Goal: Transaction & Acquisition: Purchase product/service

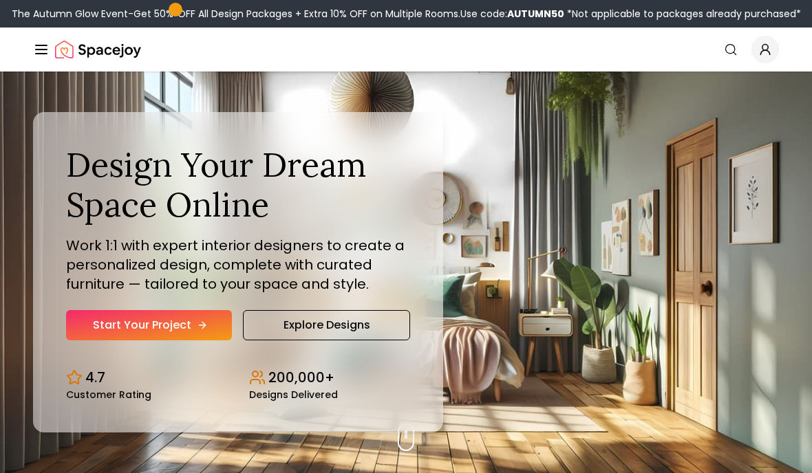
click at [178, 341] on link "Start Your Project" at bounding box center [149, 325] width 166 height 30
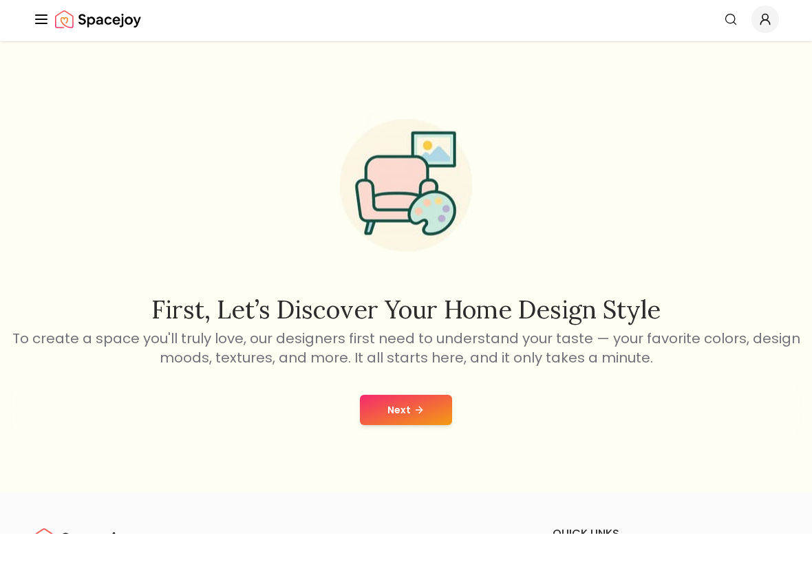
click at [423, 436] on div "First, let’s discover your home design style To create a space you'll truly lov…" at bounding box center [406, 297] width 812 height 451
click at [427, 425] on button "Next" at bounding box center [406, 440] width 92 height 30
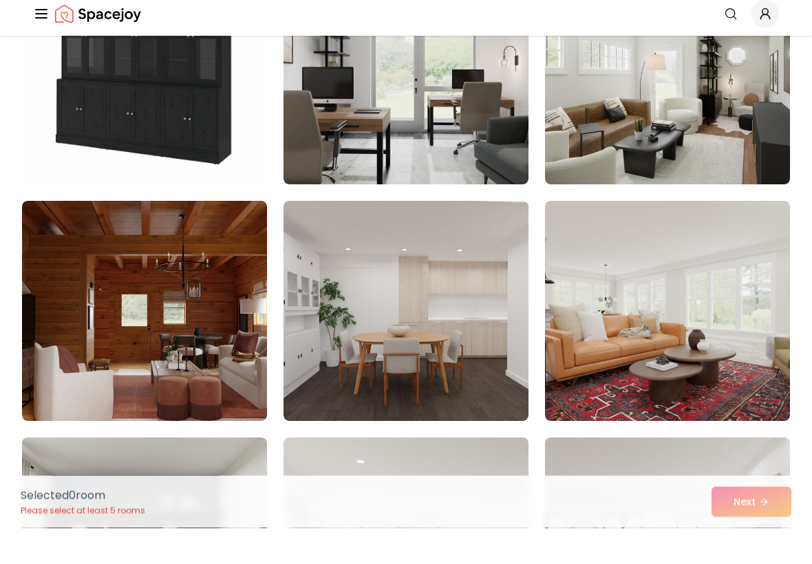
scroll to position [198, 0]
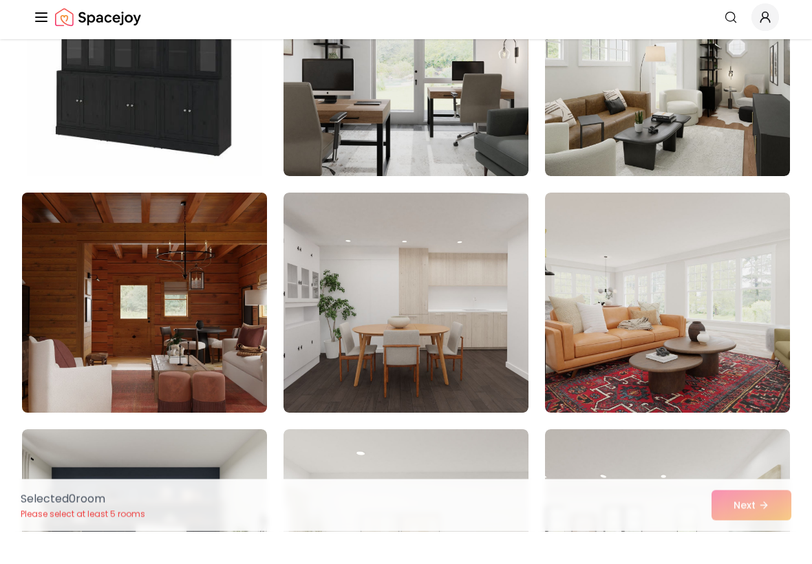
click at [89, 343] on img at bounding box center [144, 335] width 257 height 231
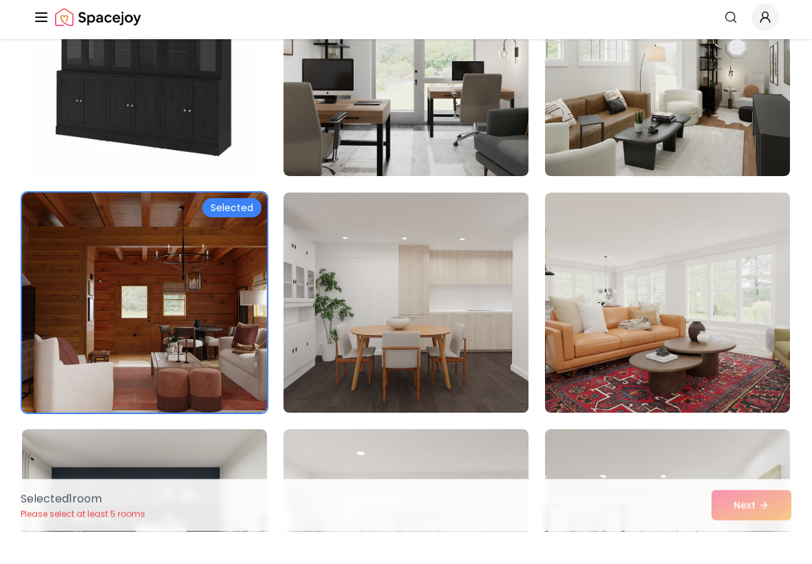
click at [480, 376] on img at bounding box center [405, 335] width 257 height 231
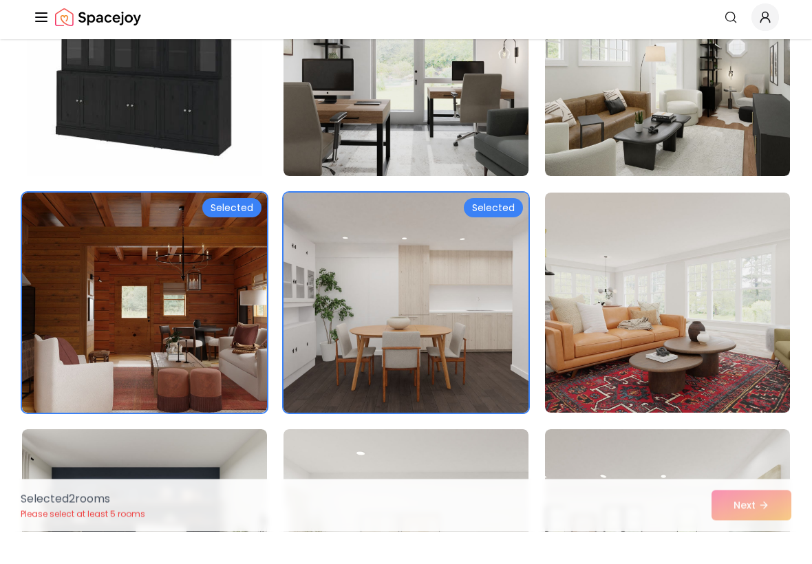
click at [484, 389] on img at bounding box center [405, 335] width 257 height 231
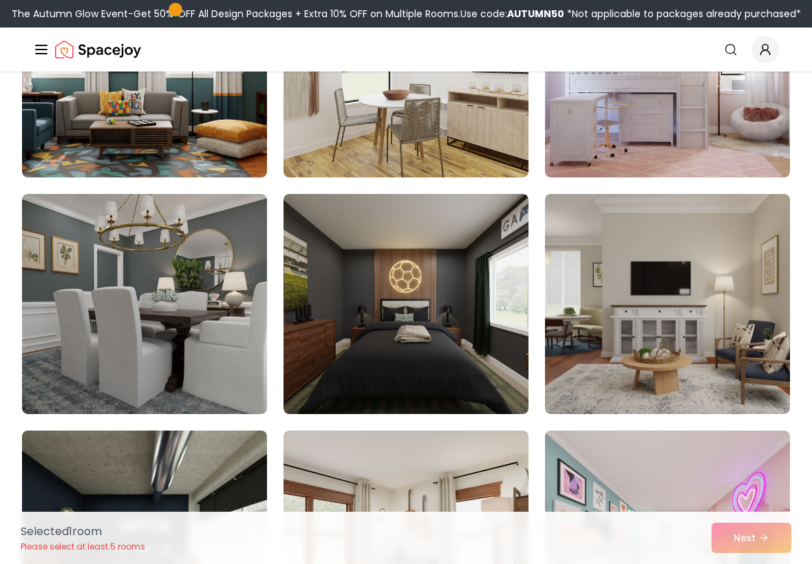
scroll to position [1651, 0]
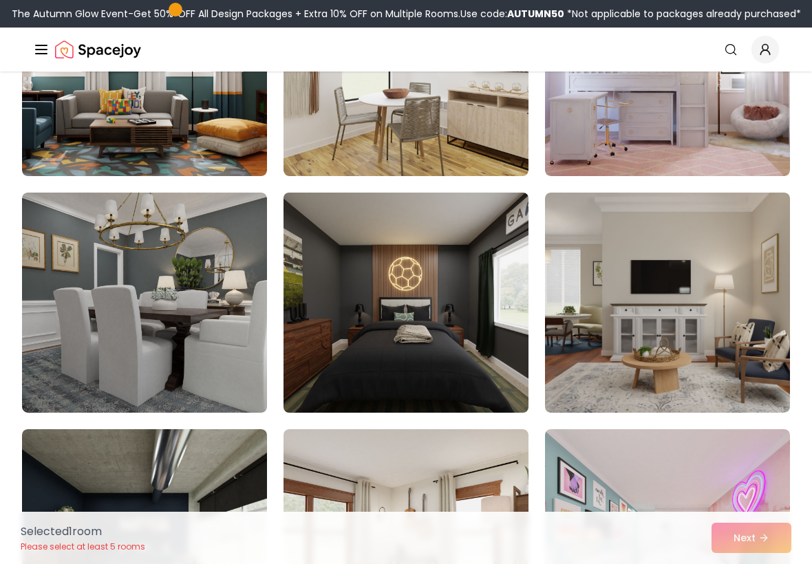
click at [471, 405] on img at bounding box center [405, 302] width 257 height 231
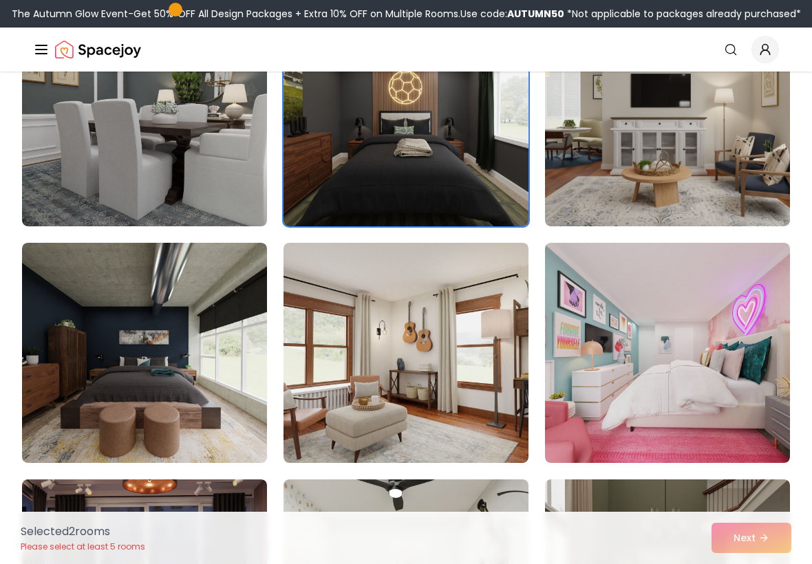
scroll to position [1861, 0]
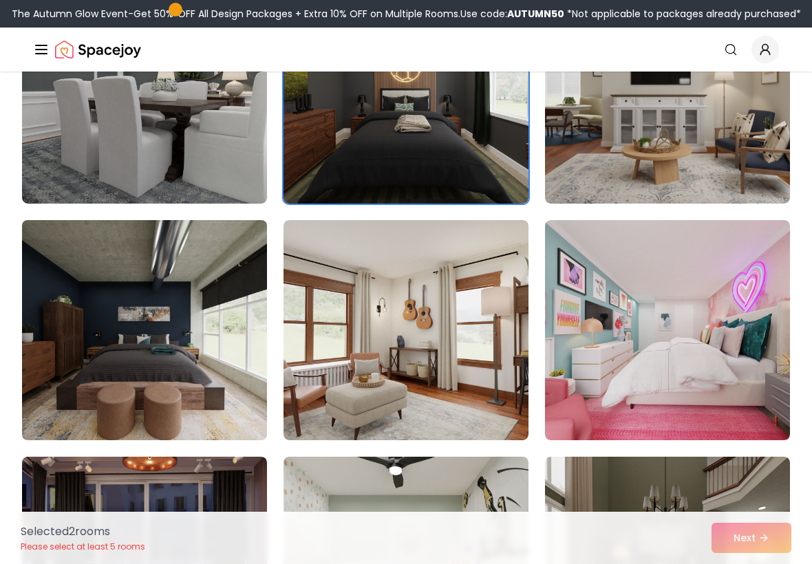
click at [66, 327] on img at bounding box center [144, 330] width 257 height 231
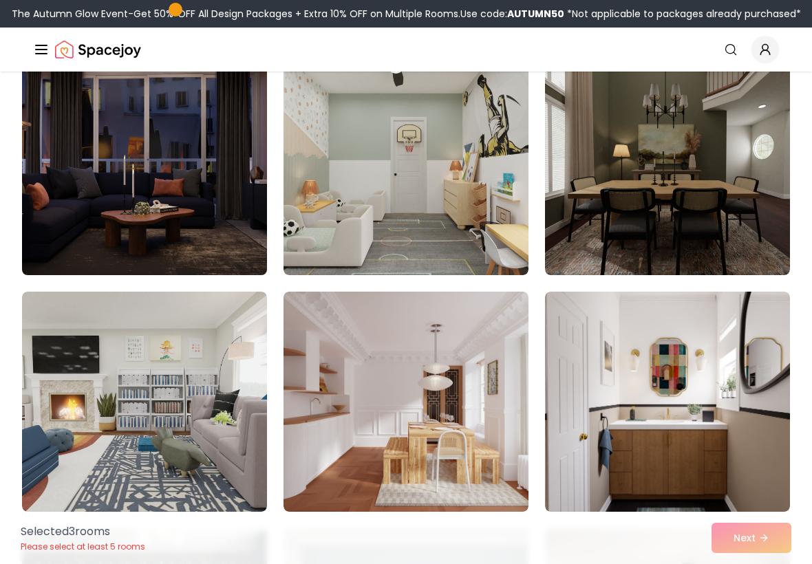
scroll to position [2265, 0]
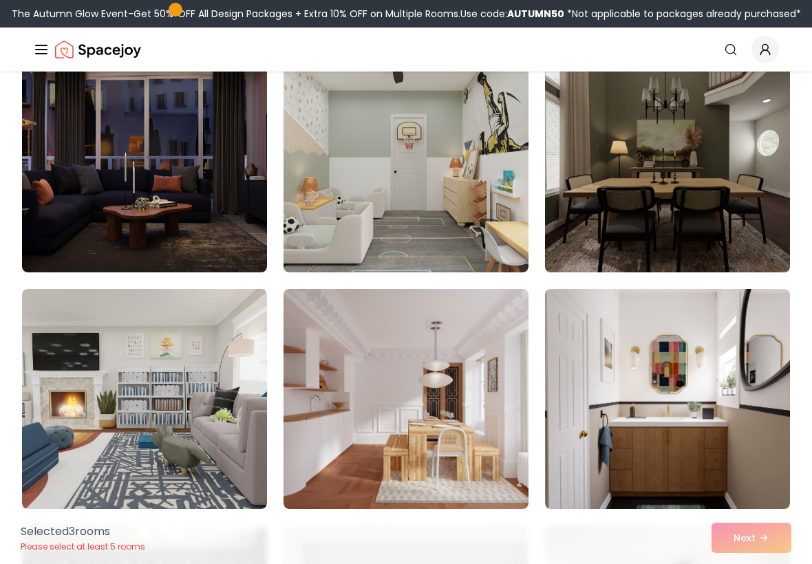
click at [698, 209] on img at bounding box center [667, 162] width 257 height 231
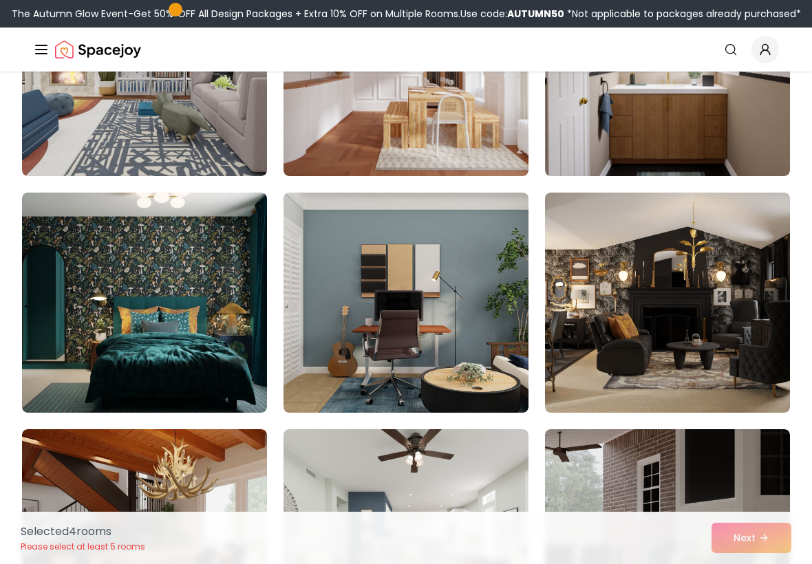
scroll to position [2601, 0]
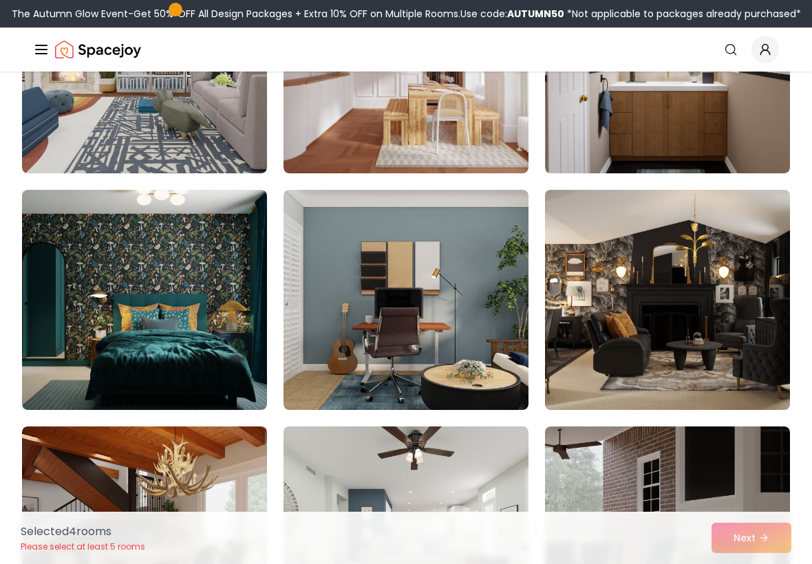
click at [681, 315] on img at bounding box center [667, 299] width 257 height 231
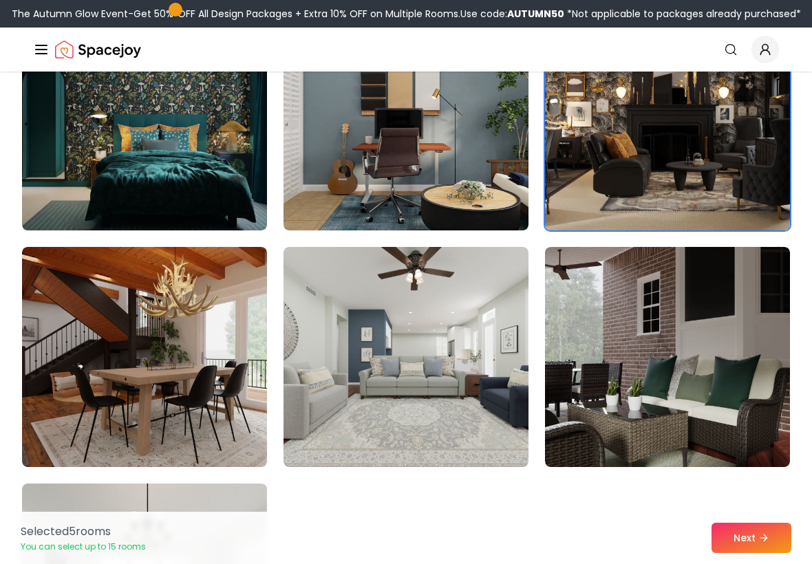
scroll to position [2805, 0]
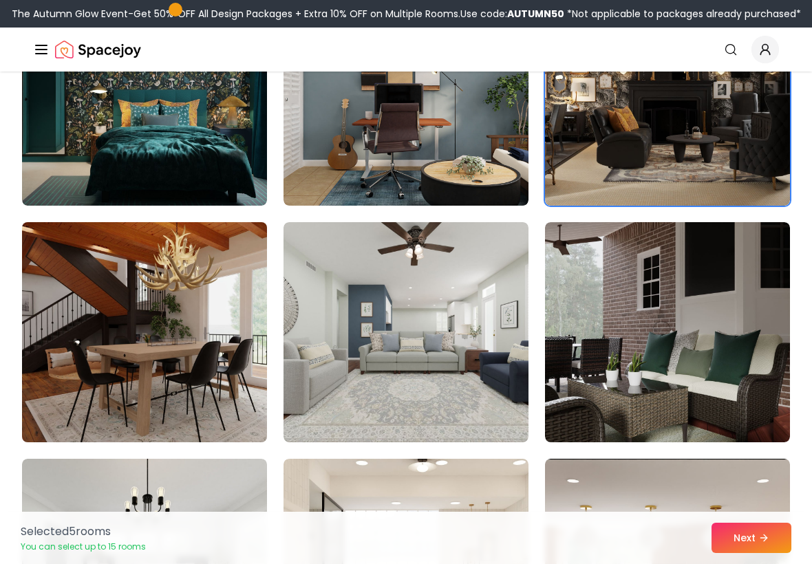
click at [85, 345] on img at bounding box center [144, 332] width 257 height 231
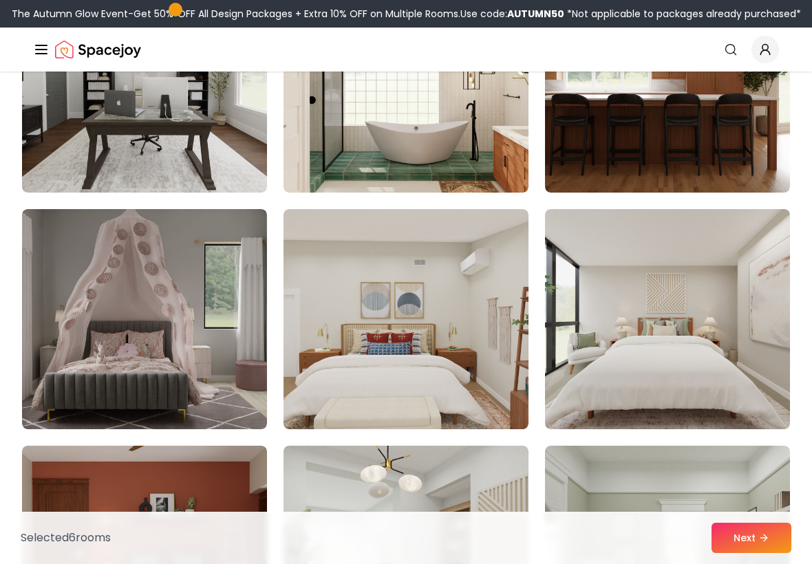
scroll to position [3295, 0]
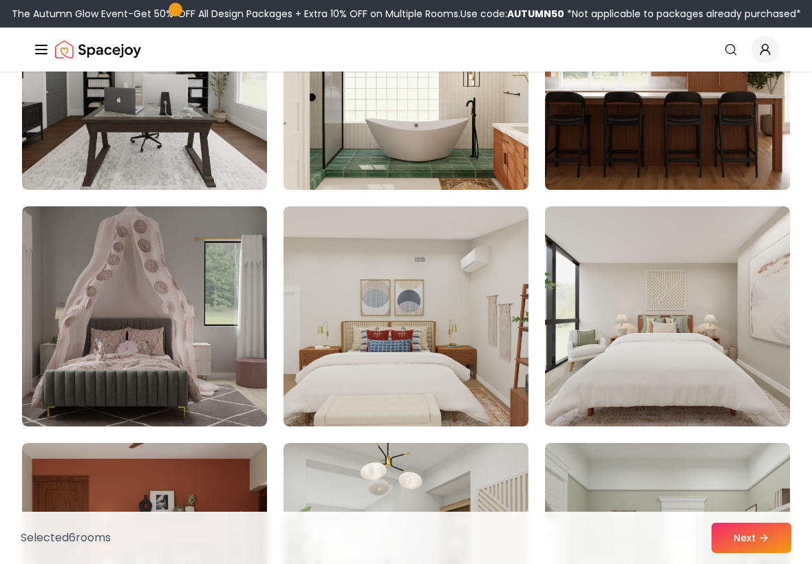
click at [707, 165] on img at bounding box center [667, 79] width 257 height 231
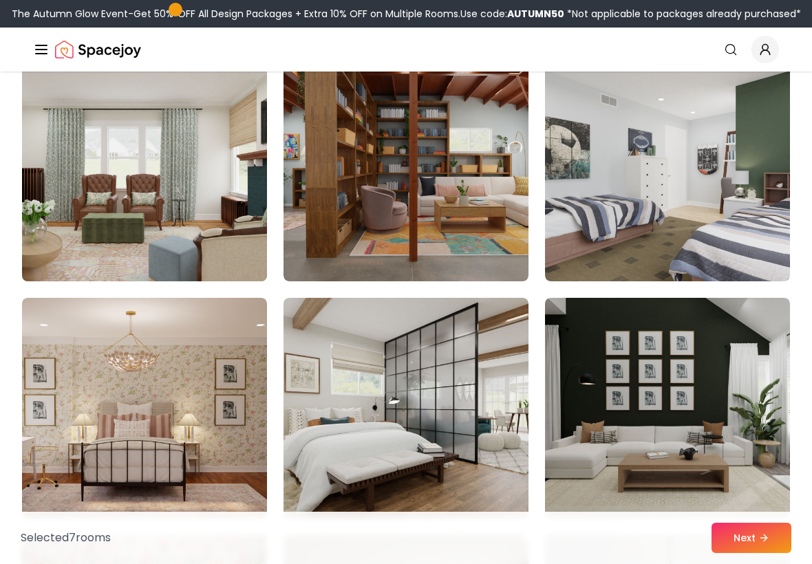
scroll to position [3909, 0]
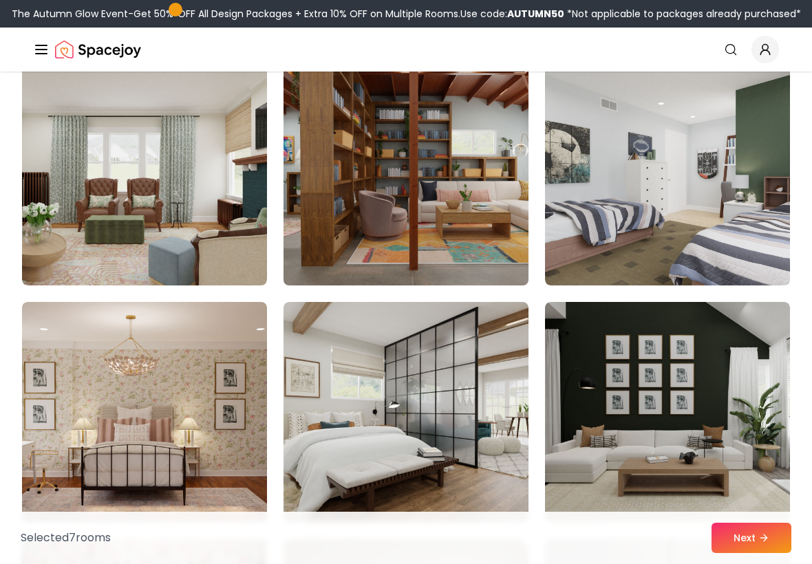
click at [498, 270] on img at bounding box center [405, 175] width 257 height 231
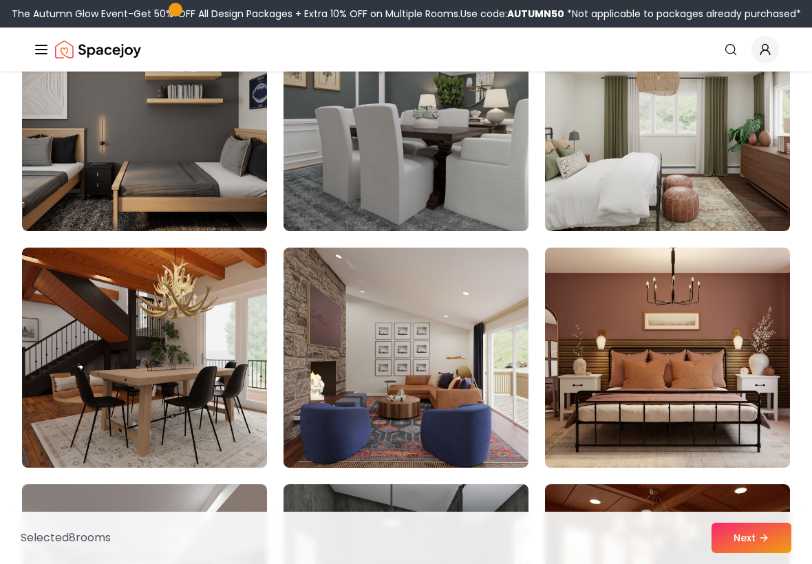
scroll to position [4919, 0]
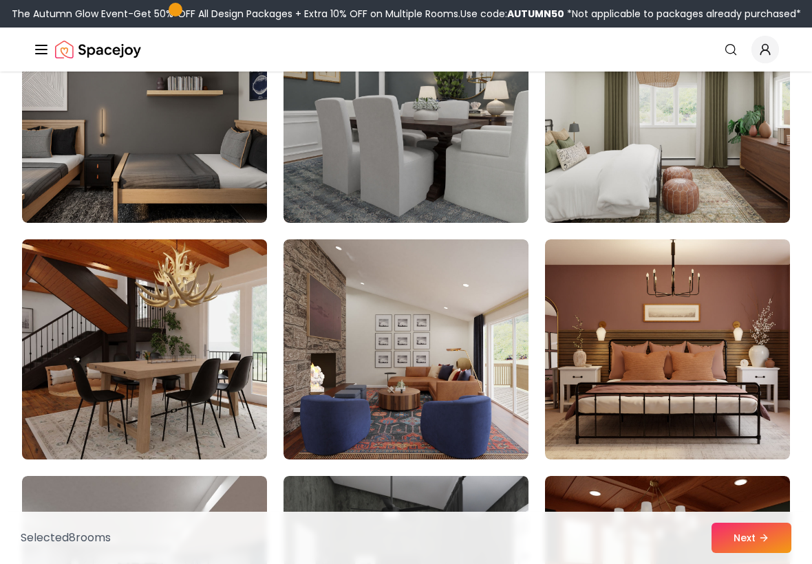
click at [69, 341] on img at bounding box center [144, 349] width 257 height 231
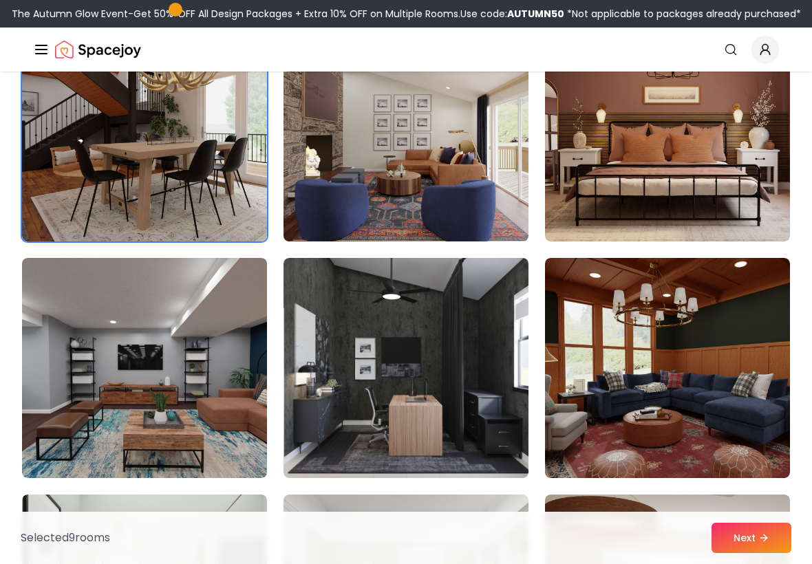
click at [470, 234] on img at bounding box center [405, 131] width 257 height 231
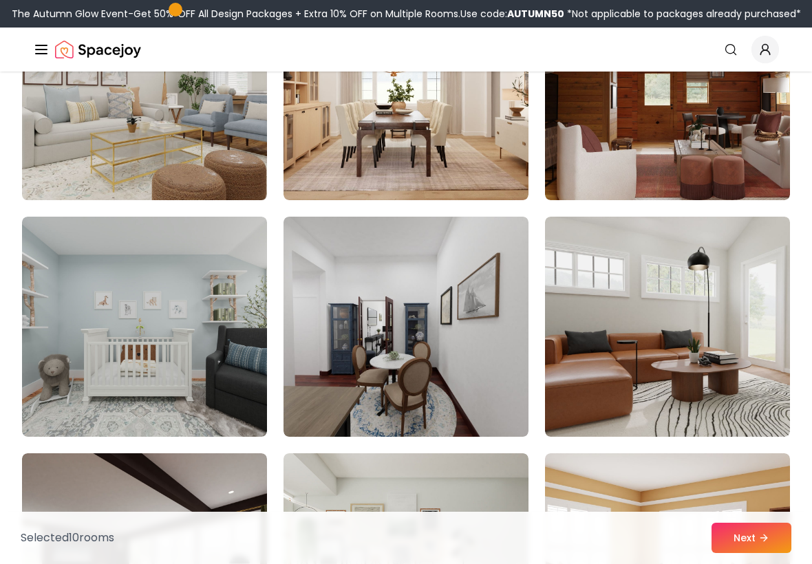
scroll to position [5867, 0]
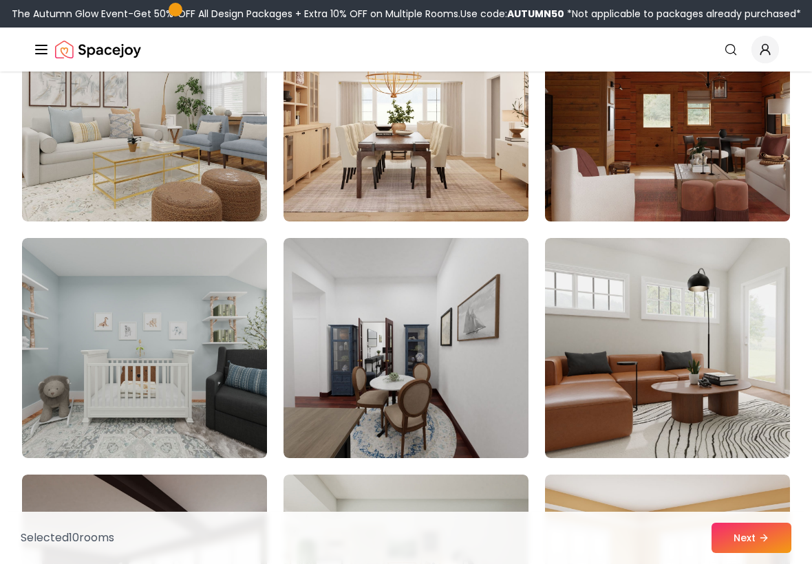
click at [736, 182] on img at bounding box center [667, 111] width 257 height 231
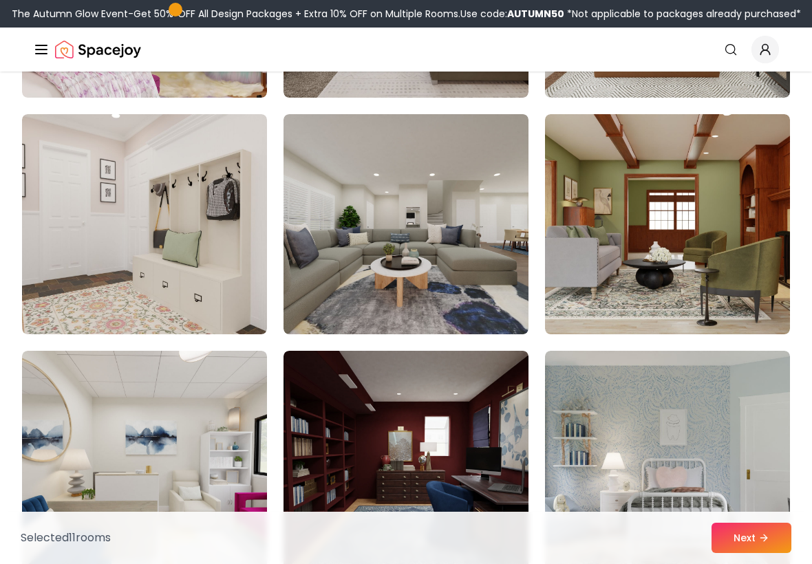
scroll to position [6704, 0]
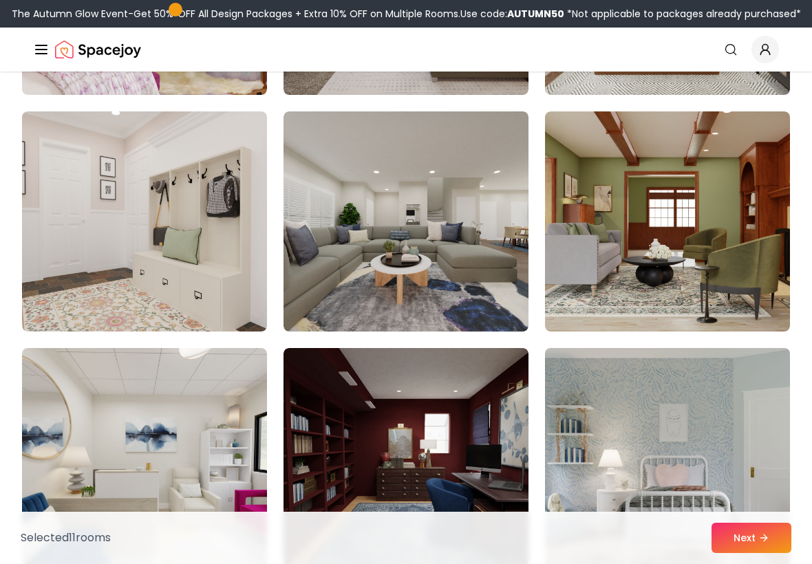
click at [749, 503] on img at bounding box center [667, 458] width 257 height 231
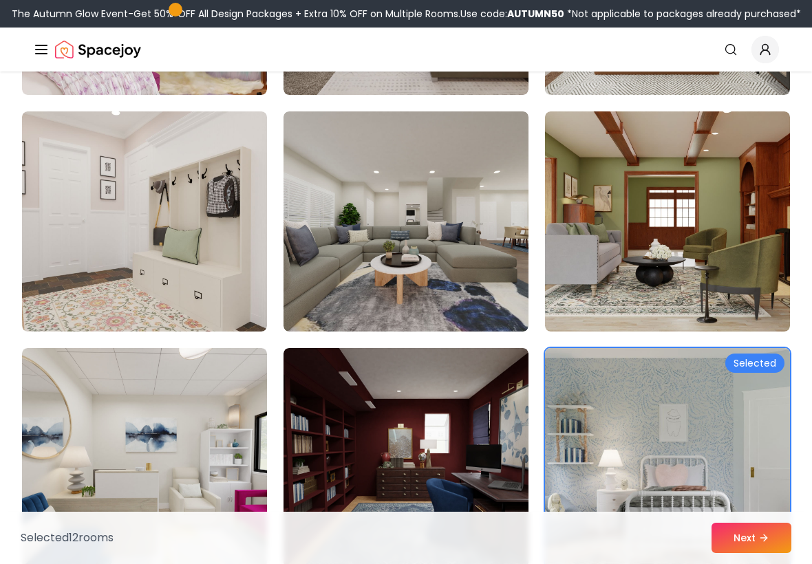
click at [767, 500] on img at bounding box center [667, 458] width 257 height 231
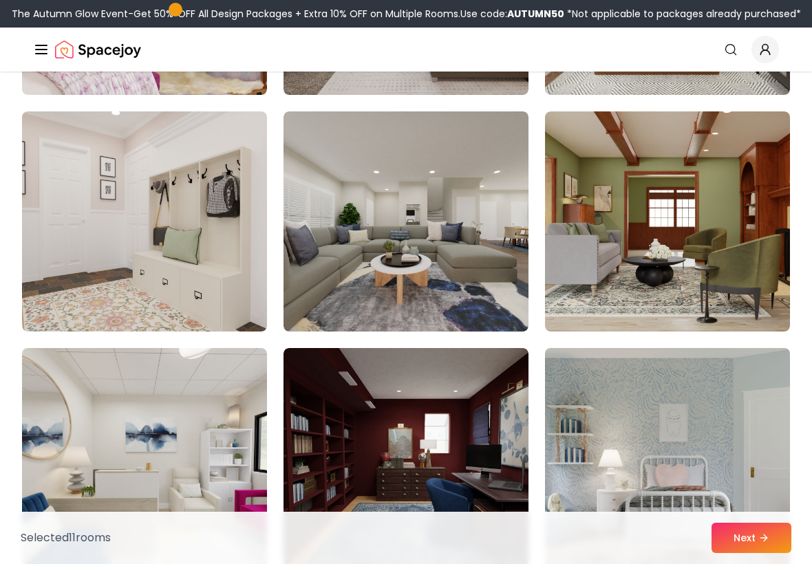
click at [765, 503] on img at bounding box center [667, 458] width 257 height 231
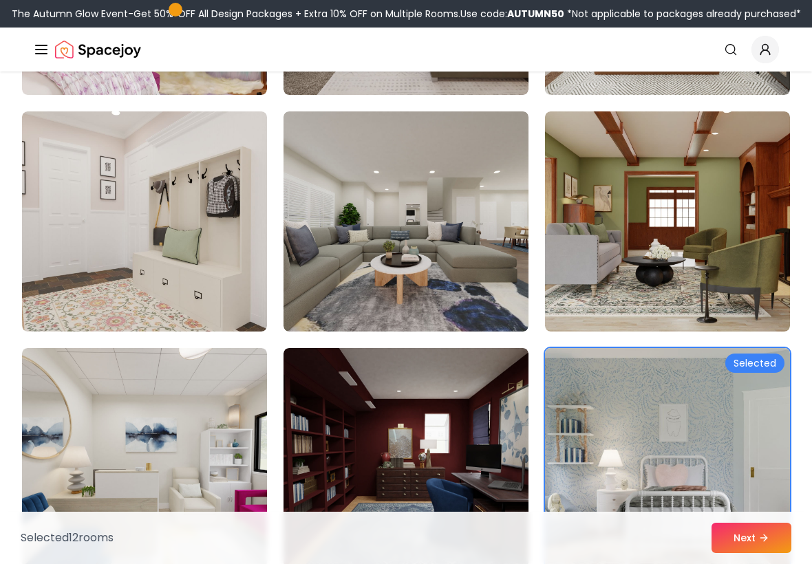
click at [760, 438] on img at bounding box center [667, 458] width 257 height 231
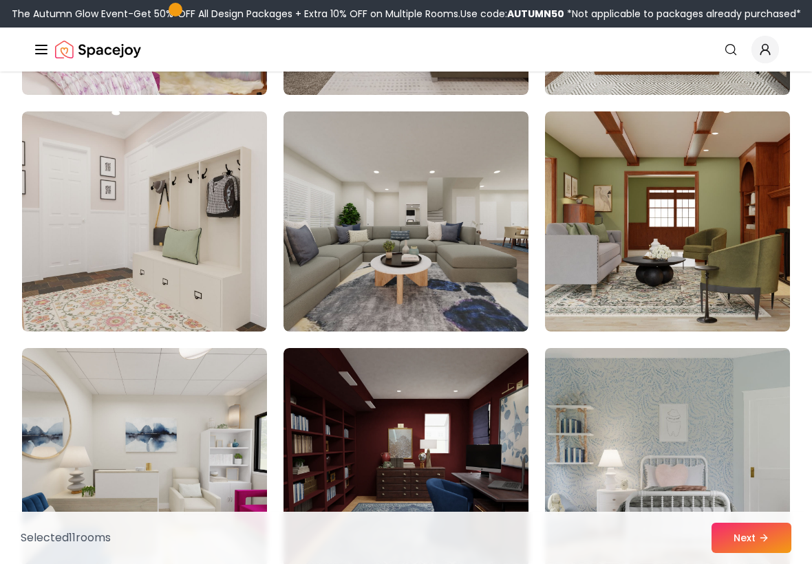
click at [745, 511] on img at bounding box center [667, 458] width 257 height 231
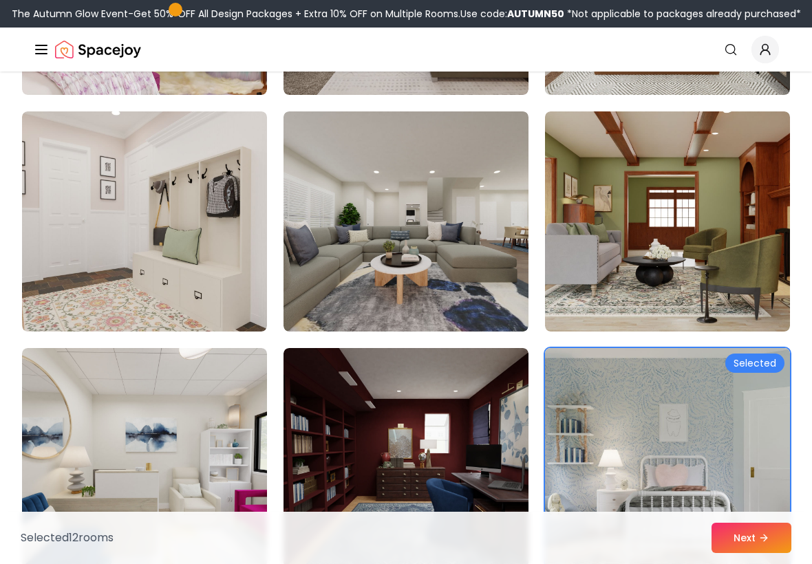
click at [764, 506] on img at bounding box center [667, 458] width 257 height 231
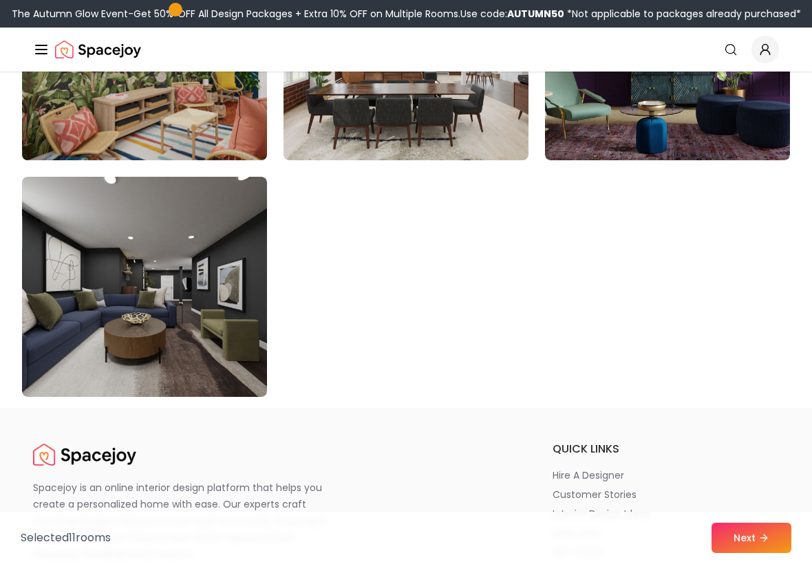
scroll to position [7829, 0]
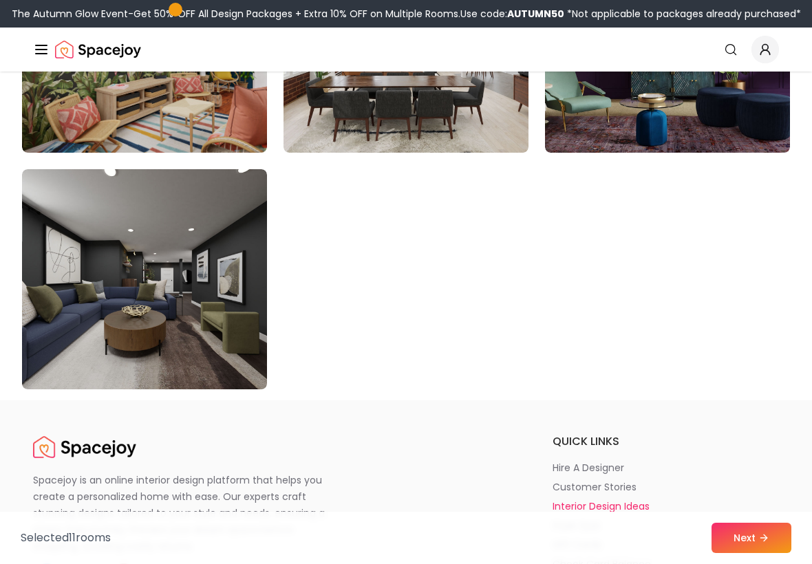
click at [764, 509] on li "interior design ideas" at bounding box center [666, 507] width 226 height 14
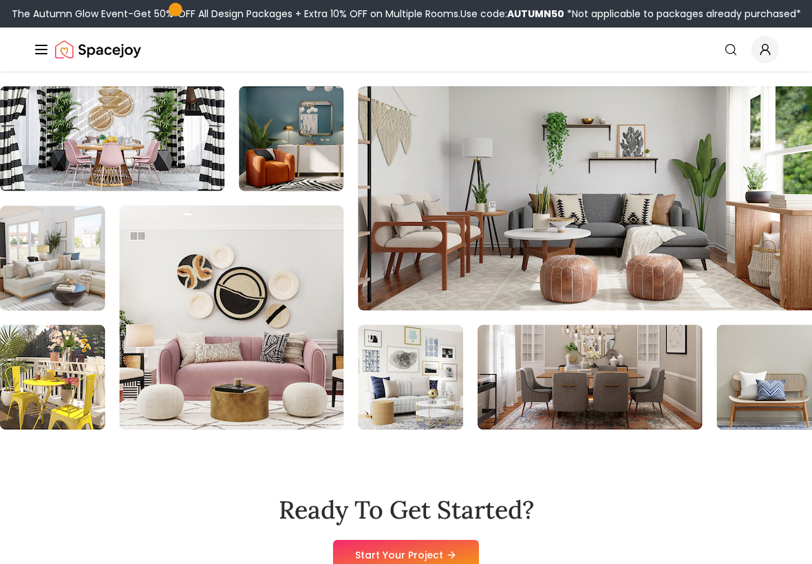
scroll to position [2335, 0]
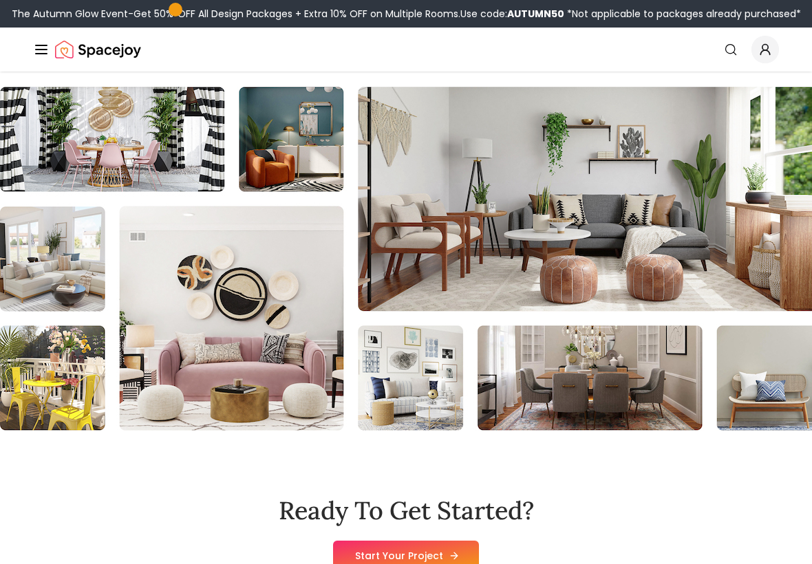
click at [471, 541] on link "Start Your Project" at bounding box center [406, 556] width 146 height 30
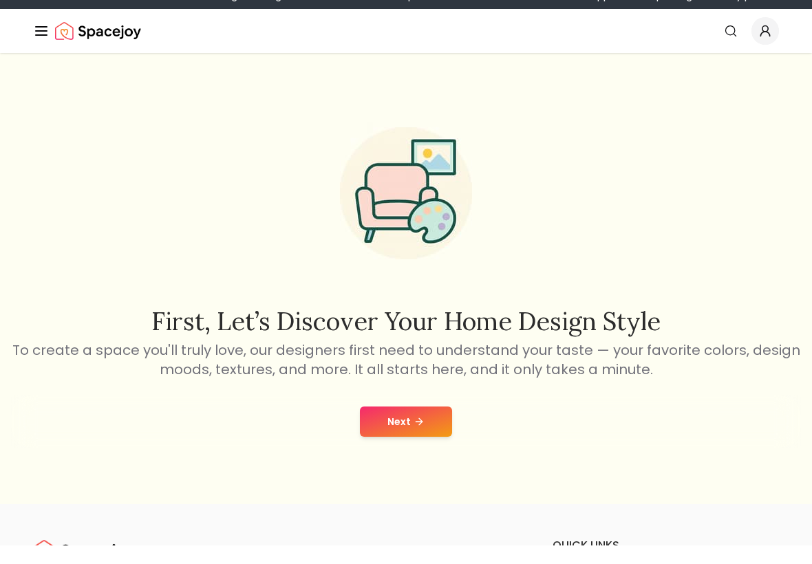
click at [438, 436] on button "Next" at bounding box center [406, 440] width 92 height 30
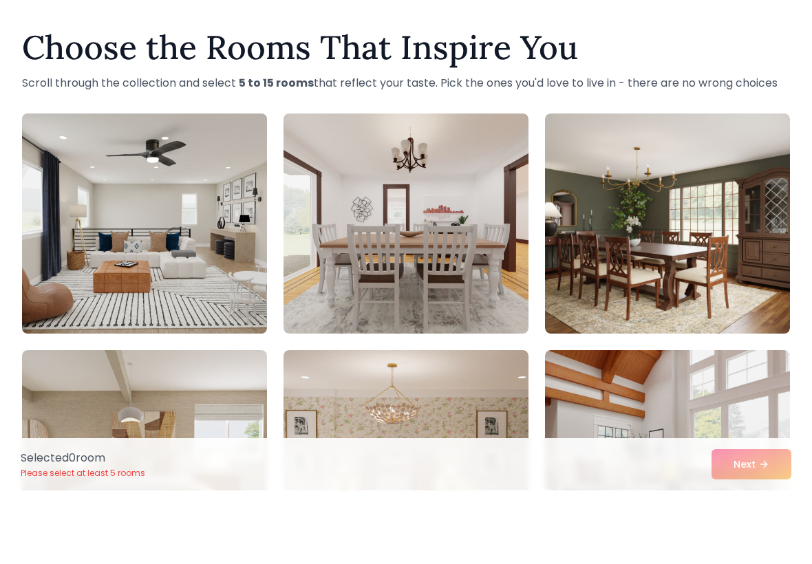
click at [63, 274] on img at bounding box center [144, 297] width 257 height 231
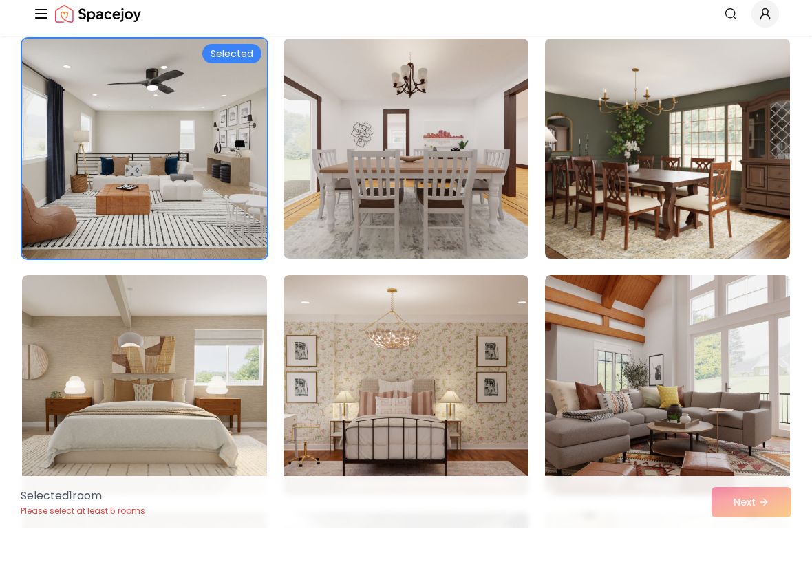
click at [769, 203] on img at bounding box center [667, 184] width 257 height 231
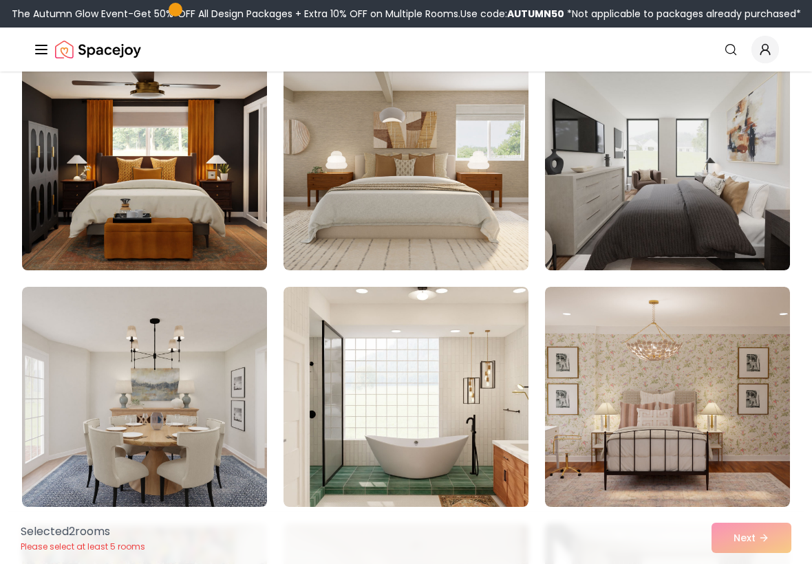
scroll to position [1309, 0]
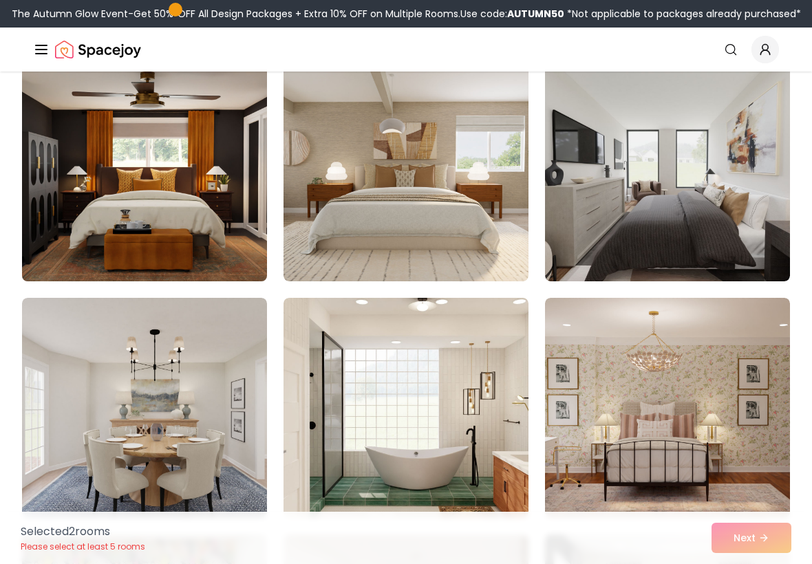
click at [69, 250] on img at bounding box center [144, 171] width 257 height 231
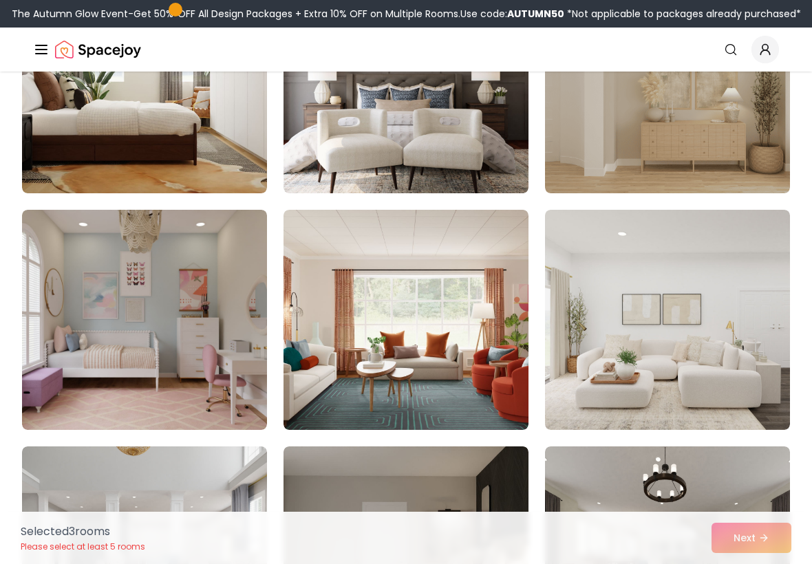
scroll to position [2125, 0]
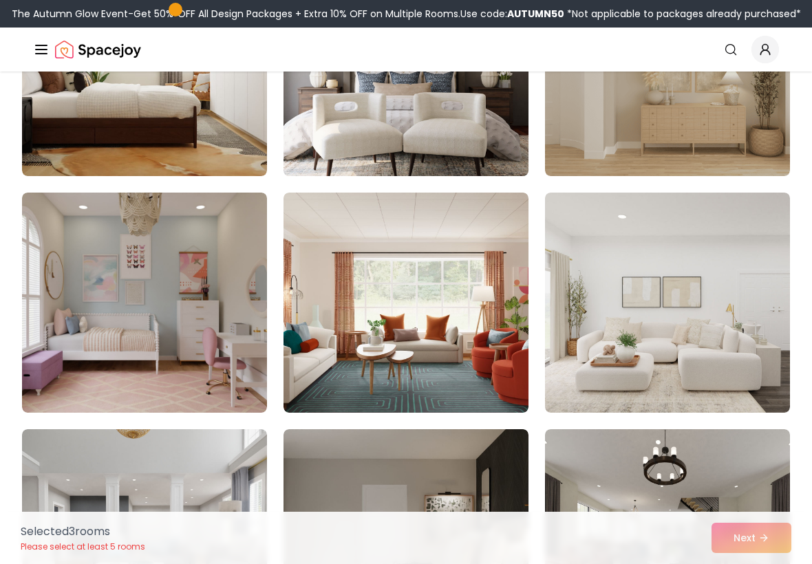
click at [455, 159] on img at bounding box center [405, 65] width 257 height 231
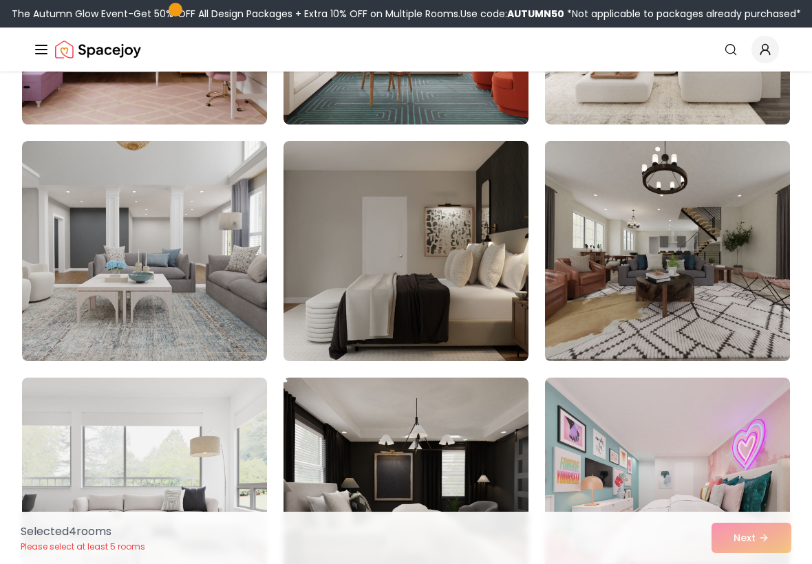
click at [733, 295] on img at bounding box center [667, 251] width 257 height 231
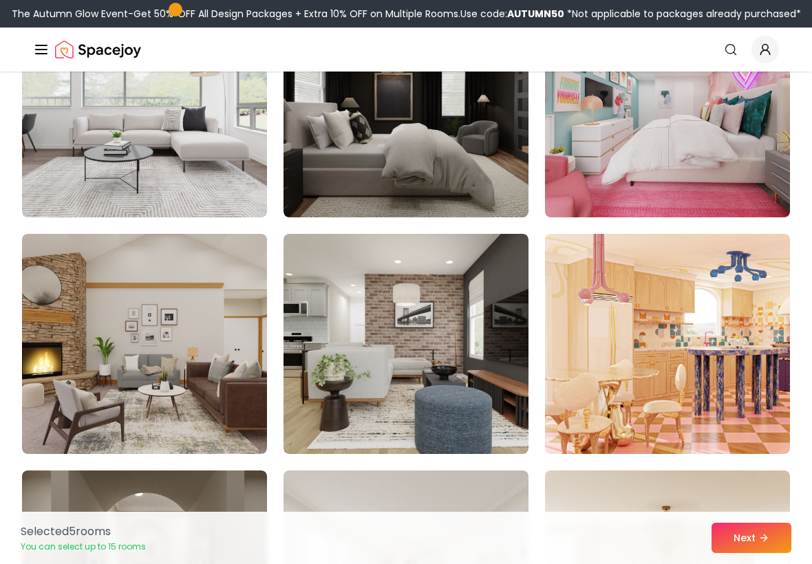
scroll to position [2783, 0]
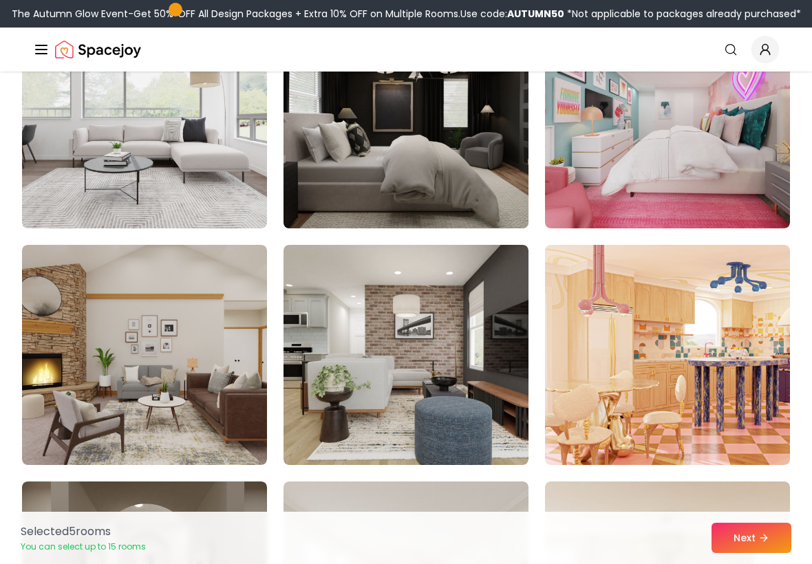
click at [494, 211] on img at bounding box center [405, 118] width 257 height 231
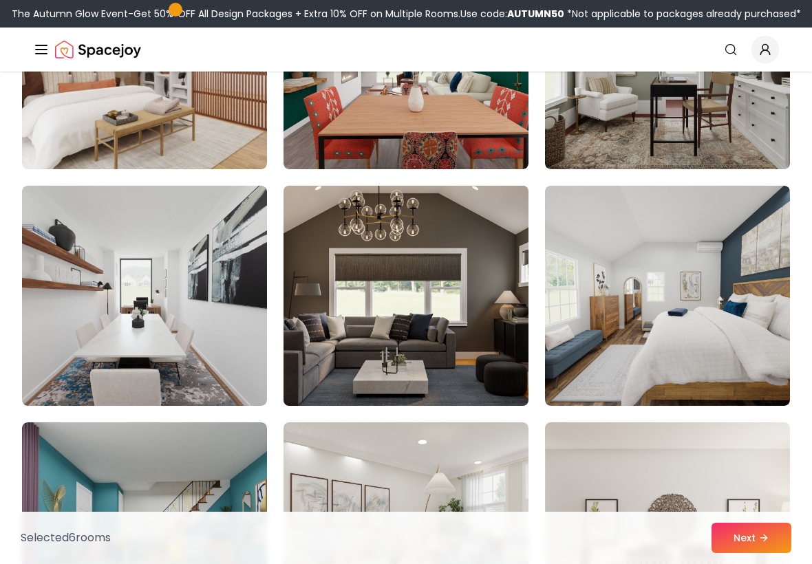
click at [491, 370] on img at bounding box center [405, 295] width 257 height 231
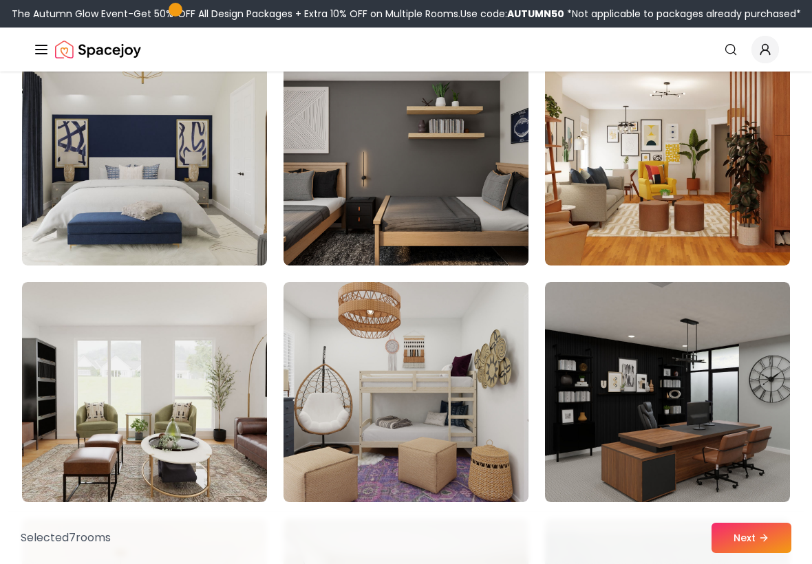
scroll to position [5829, 0]
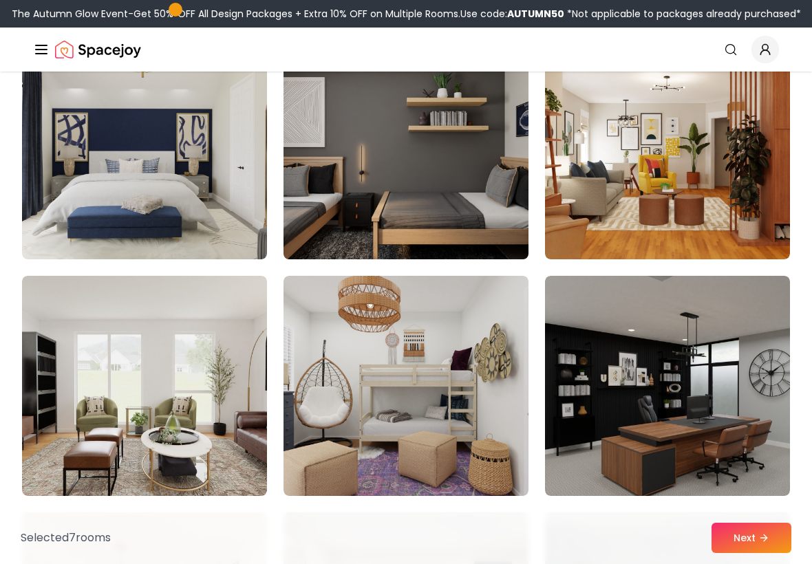
click at [460, 257] on img at bounding box center [405, 149] width 257 height 231
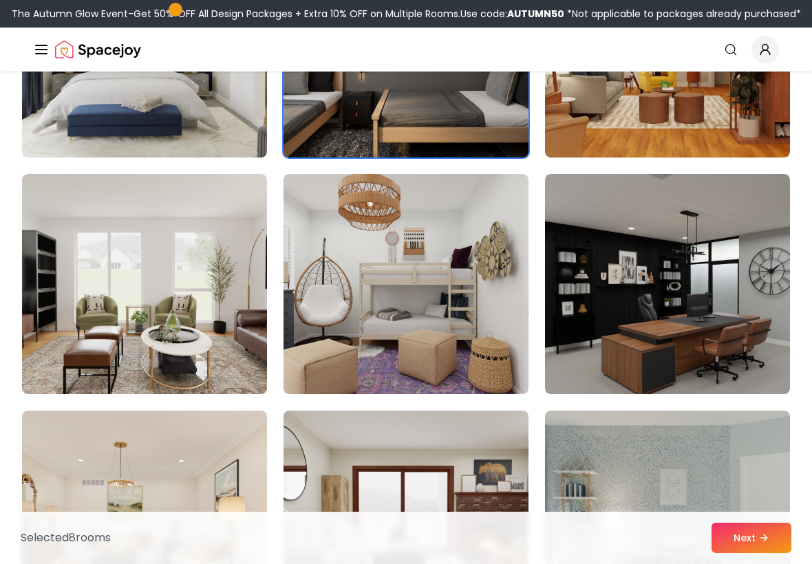
scroll to position [5940, 0]
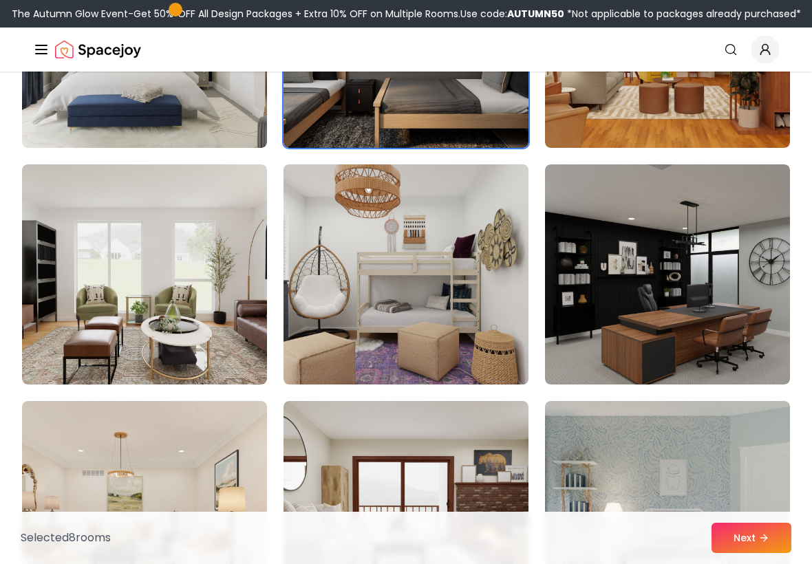
click at [517, 356] on img at bounding box center [405, 274] width 257 height 231
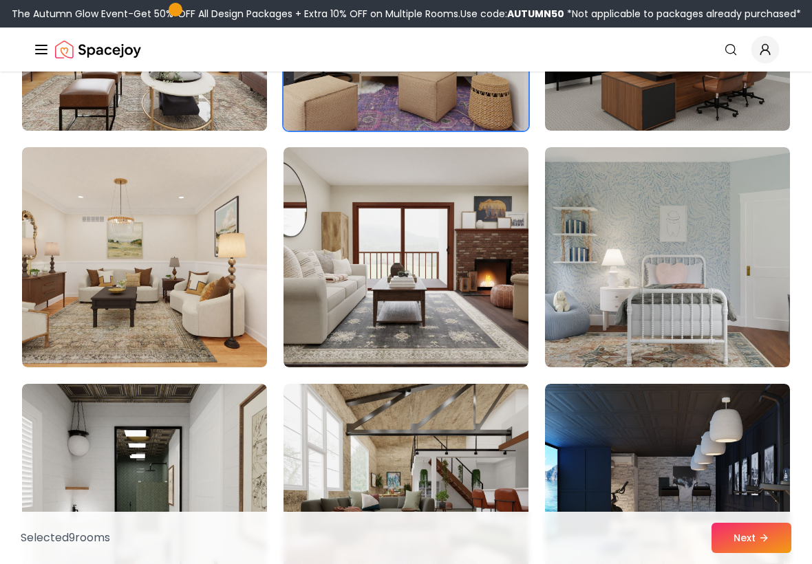
scroll to position [6195, 0]
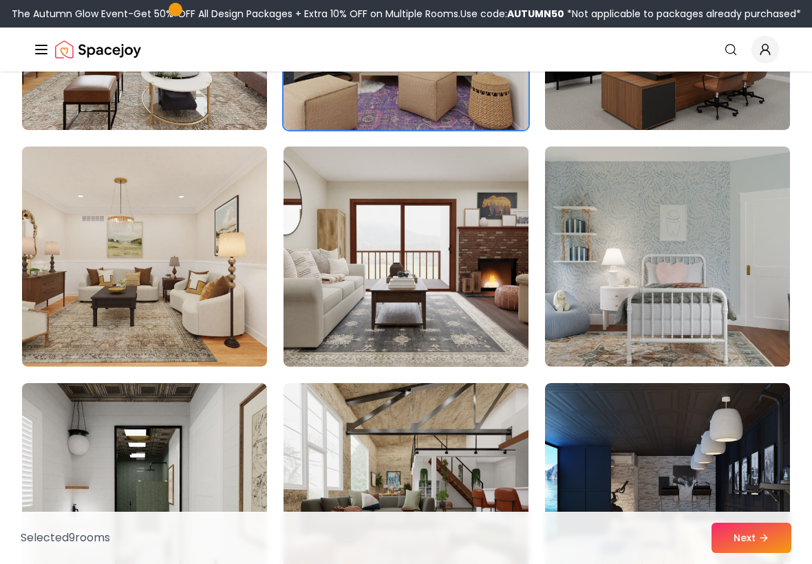
click at [449, 341] on img at bounding box center [405, 256] width 257 height 231
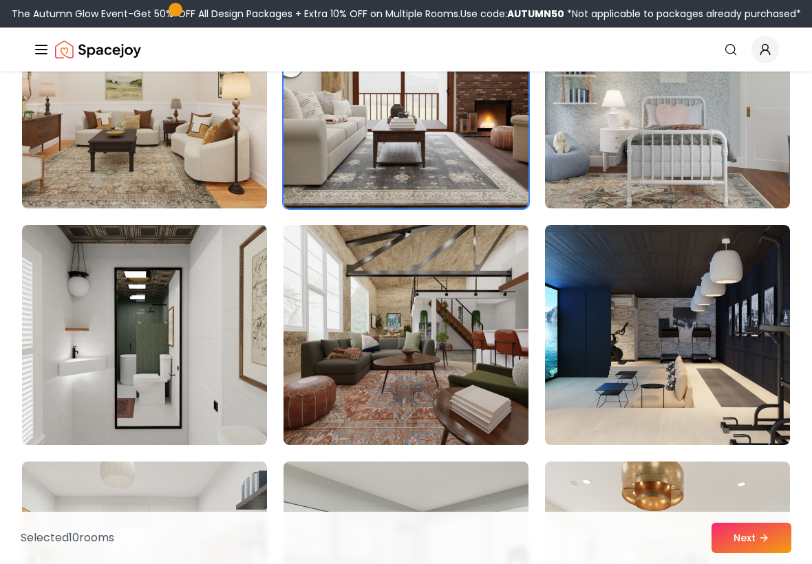
scroll to position [6357, 0]
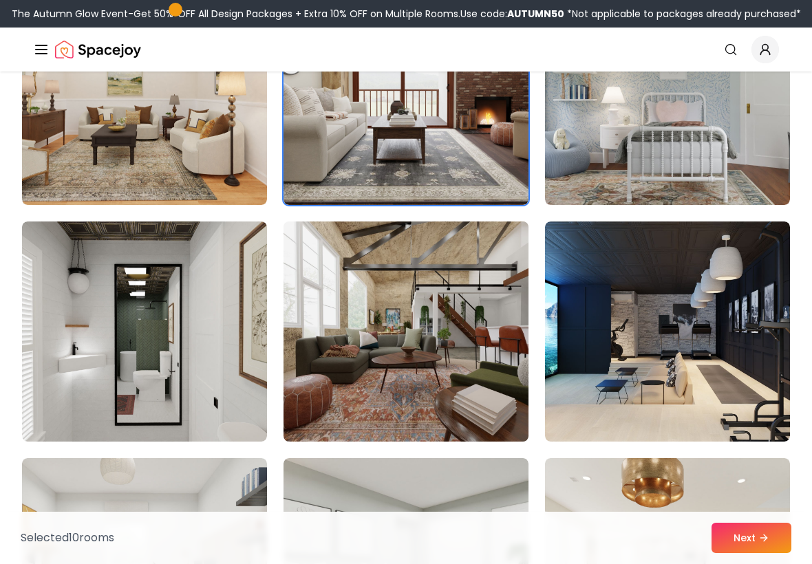
click at [480, 434] on img at bounding box center [405, 331] width 257 height 231
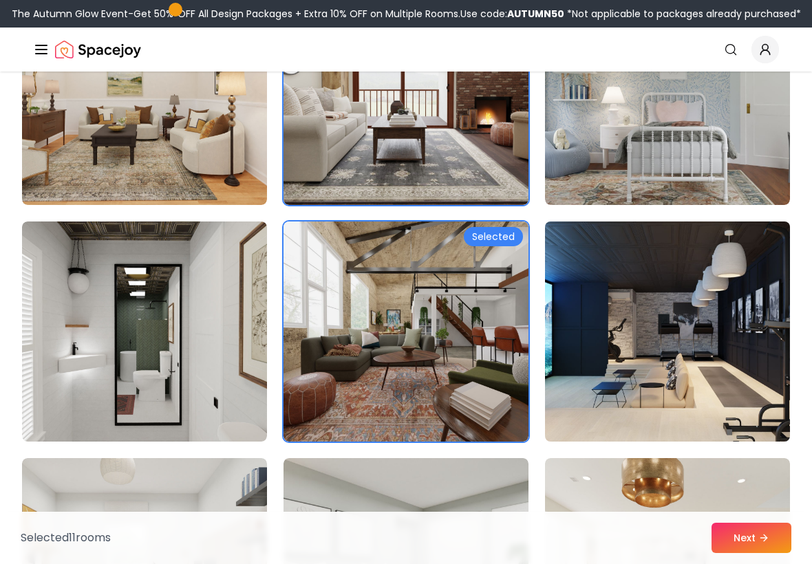
click at [708, 354] on img at bounding box center [667, 331] width 257 height 231
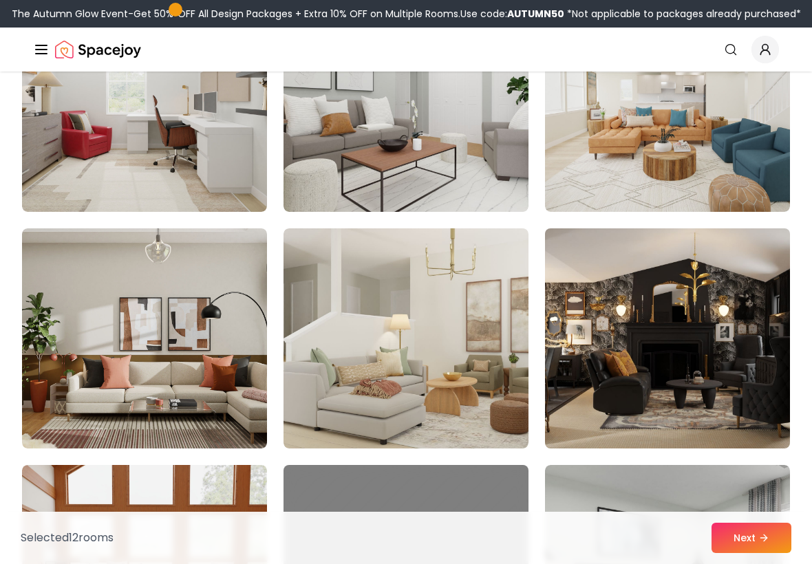
click at [720, 335] on img at bounding box center [667, 338] width 257 height 231
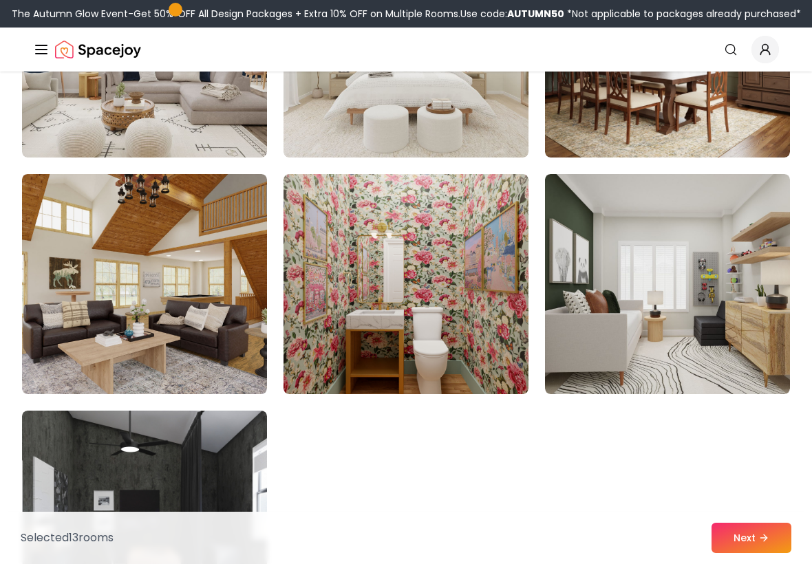
scroll to position [7589, 0]
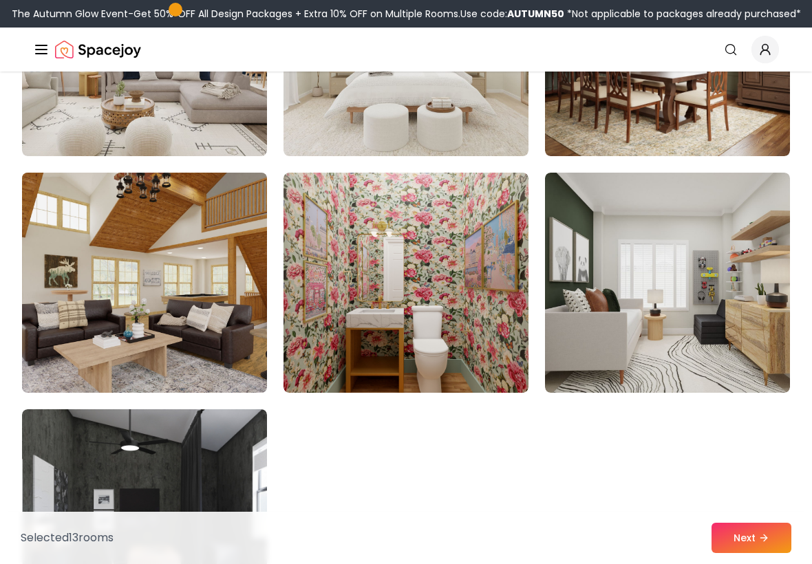
click at [69, 345] on img at bounding box center [144, 282] width 257 height 231
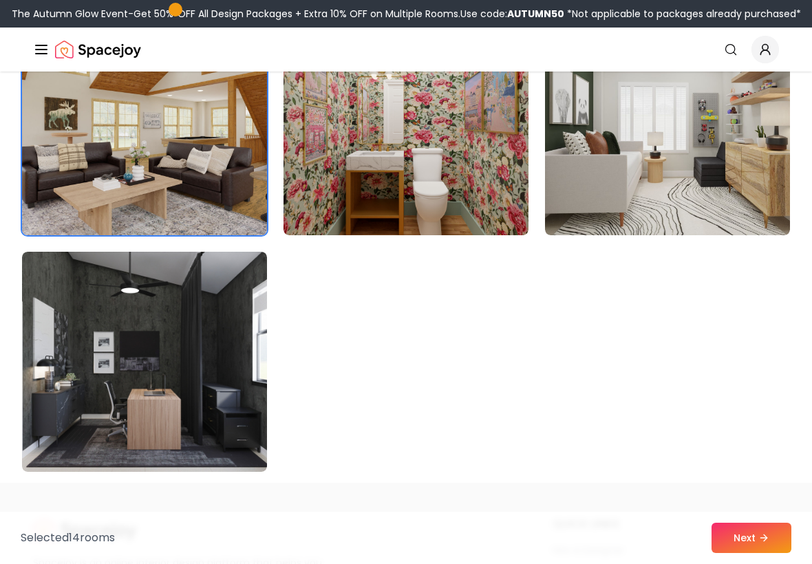
scroll to position [7761, 0]
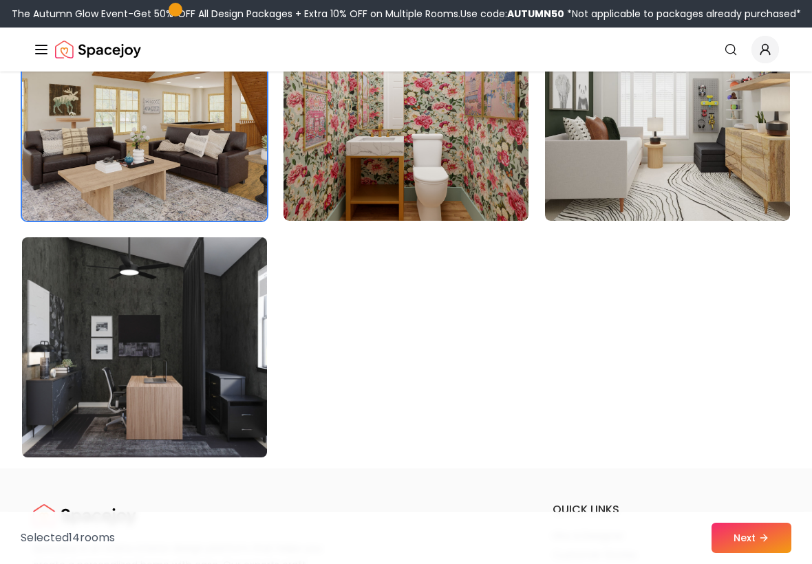
click at [76, 353] on img at bounding box center [144, 347] width 257 height 231
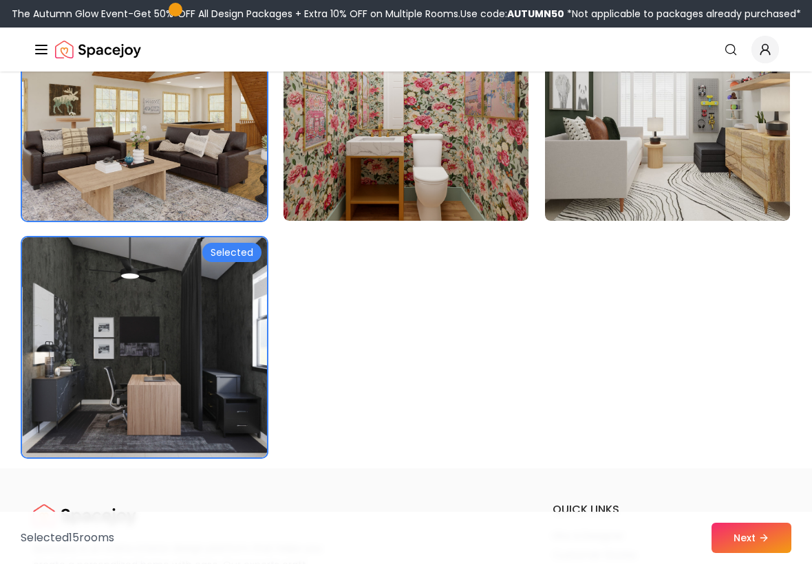
click at [771, 503] on h6 "quick links" at bounding box center [666, 510] width 226 height 17
click at [747, 510] on h6 "quick links" at bounding box center [666, 510] width 226 height 17
click at [759, 504] on h6 "quick links" at bounding box center [666, 510] width 226 height 17
click at [753, 504] on h6 "quick links" at bounding box center [666, 510] width 226 height 17
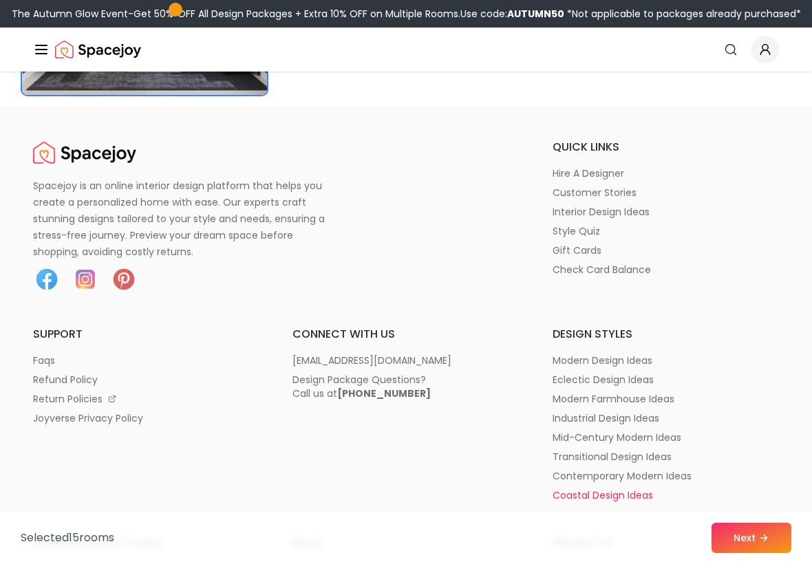
click at [766, 502] on li "coastal design ideas" at bounding box center [666, 496] width 226 height 14
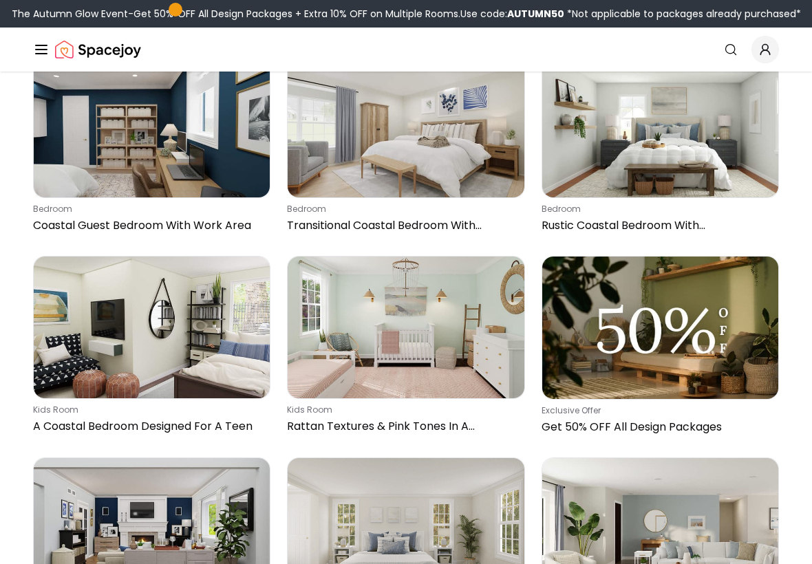
scroll to position [1771, 0]
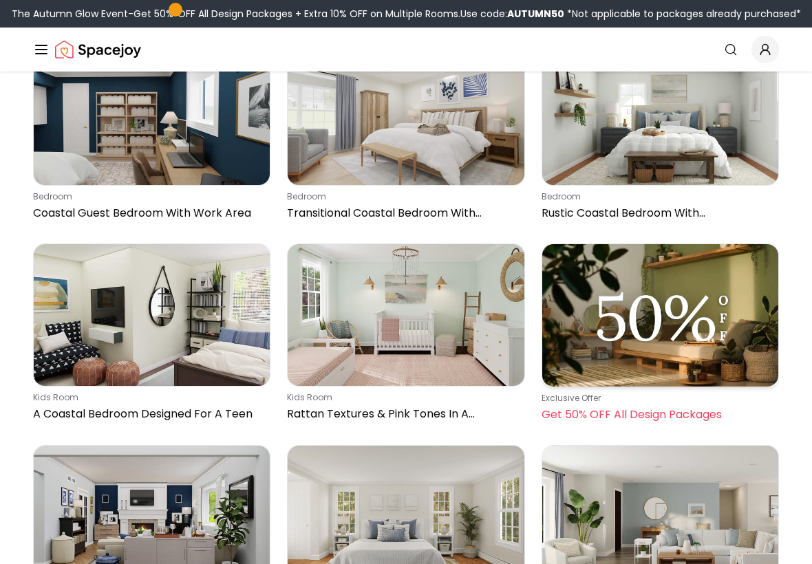
click at [742, 289] on img at bounding box center [660, 315] width 236 height 142
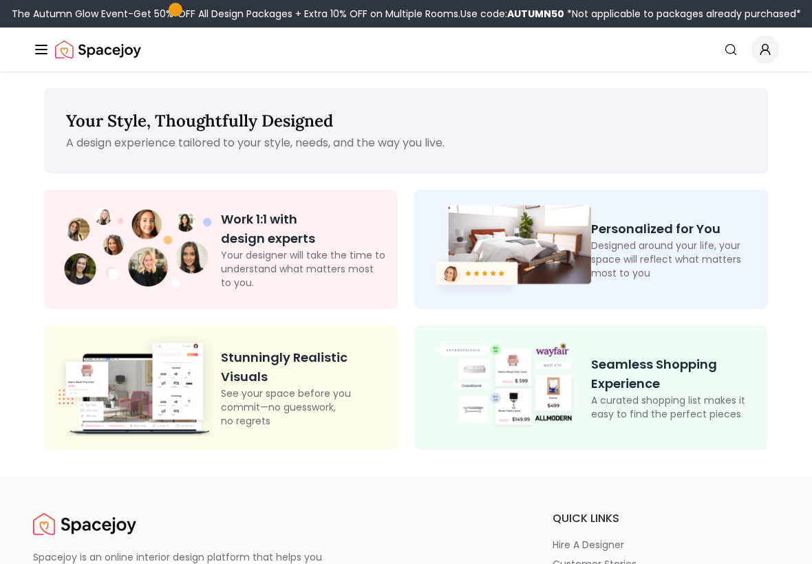
click at [730, 241] on p "Designed around your life, your space will reflect what matters most to you" at bounding box center [674, 259] width 166 height 41
click at [574, 257] on img at bounding box center [508, 249] width 166 height 97
click at [676, 235] on p "Personalized for You" at bounding box center [674, 229] width 166 height 19
click at [677, 271] on p "Designed around your life, your space will reflect what matters most to you" at bounding box center [674, 259] width 166 height 41
click at [673, 276] on p "Designed around your life, your space will reflect what matters most to you" at bounding box center [674, 259] width 166 height 41
